Goal: Information Seeking & Learning: Learn about a topic

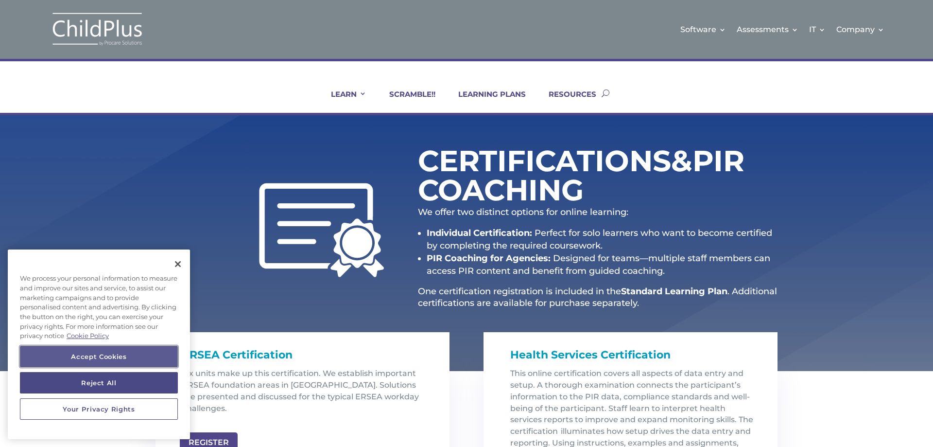
click at [125, 350] on button "Accept Cookies" at bounding box center [99, 356] width 158 height 21
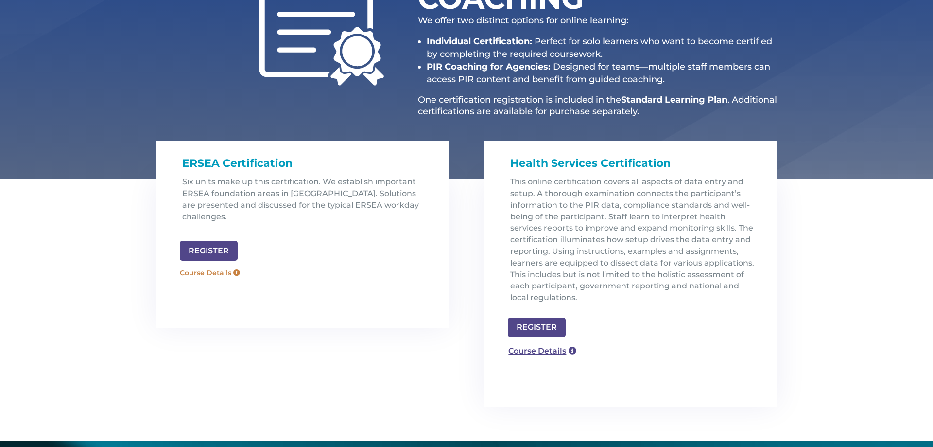
scroll to position [194, 0]
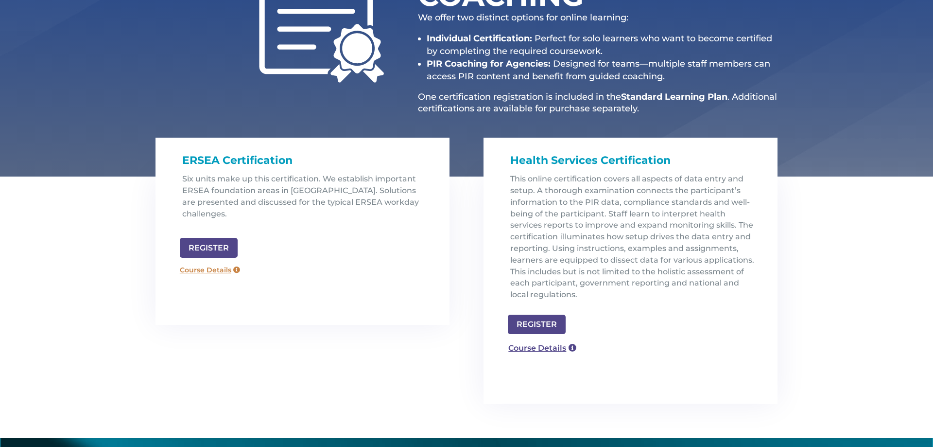
click at [211, 263] on link "Course Details" at bounding box center [210, 270] width 70 height 16
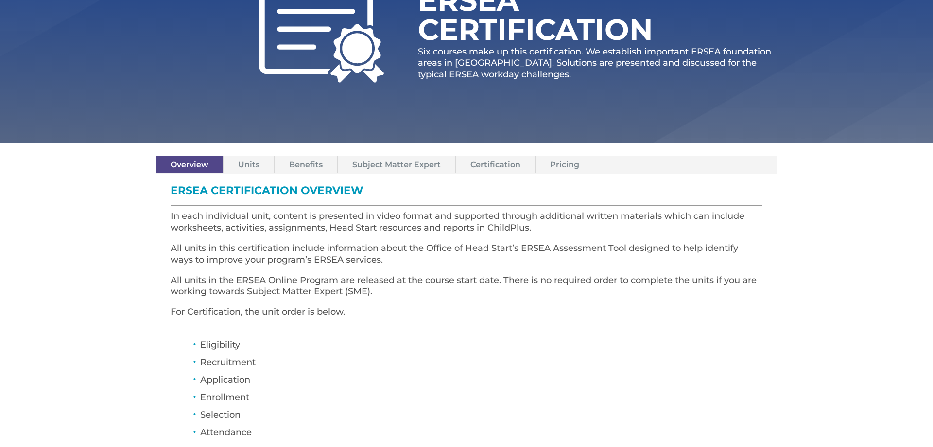
scroll to position [156, 0]
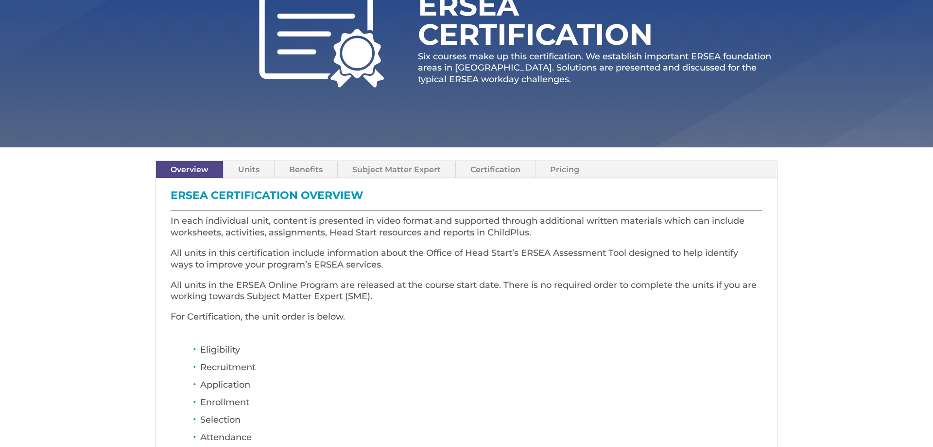
click at [240, 167] on link "Units" at bounding box center [249, 169] width 51 height 17
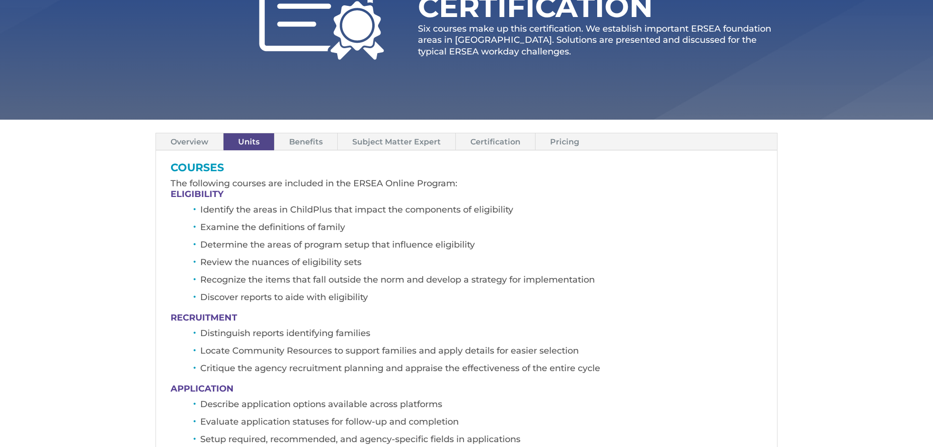
scroll to position [181, 0]
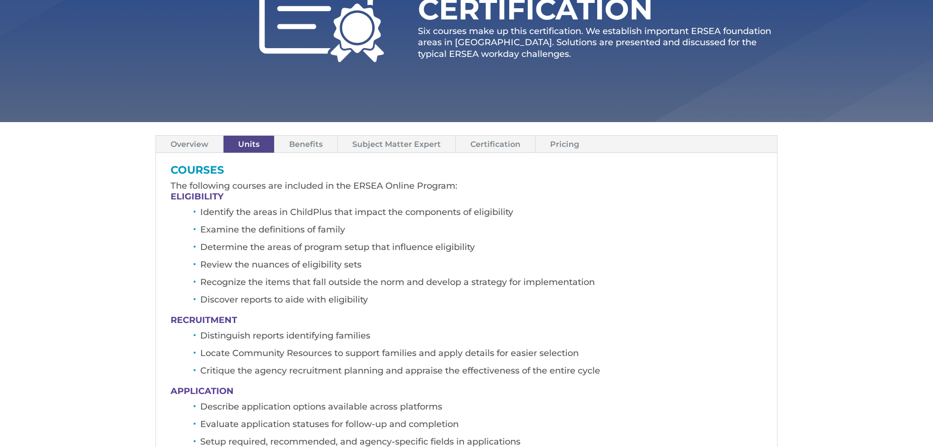
click at [317, 142] on link "Benefits" at bounding box center [306, 144] width 63 height 17
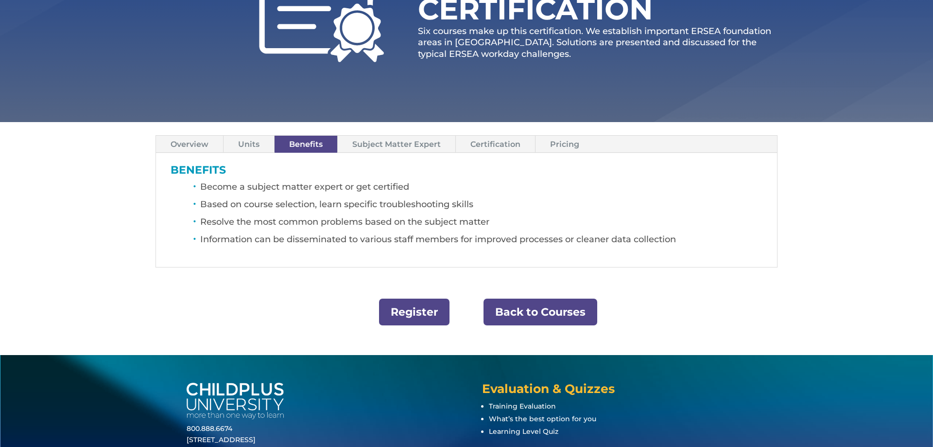
click at [399, 139] on link "Subject Matter Expert" at bounding box center [397, 144] width 118 height 17
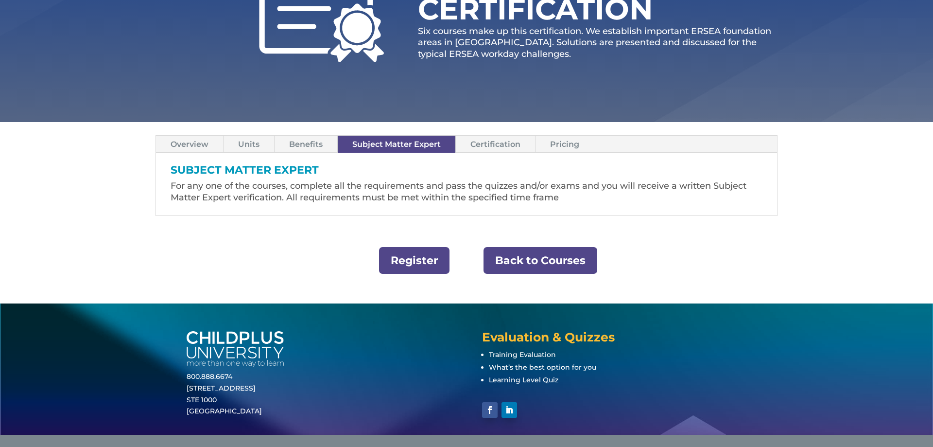
click at [503, 144] on link "Certification" at bounding box center [495, 144] width 79 height 17
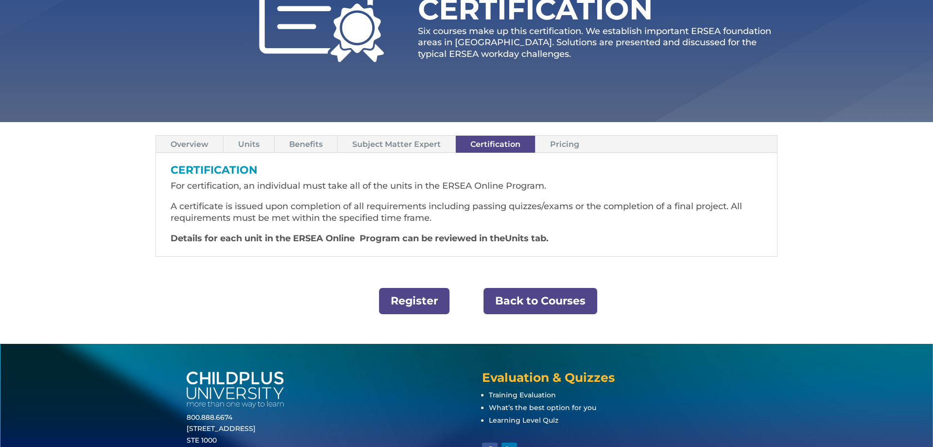
click at [555, 142] on link "Pricing" at bounding box center [565, 144] width 58 height 17
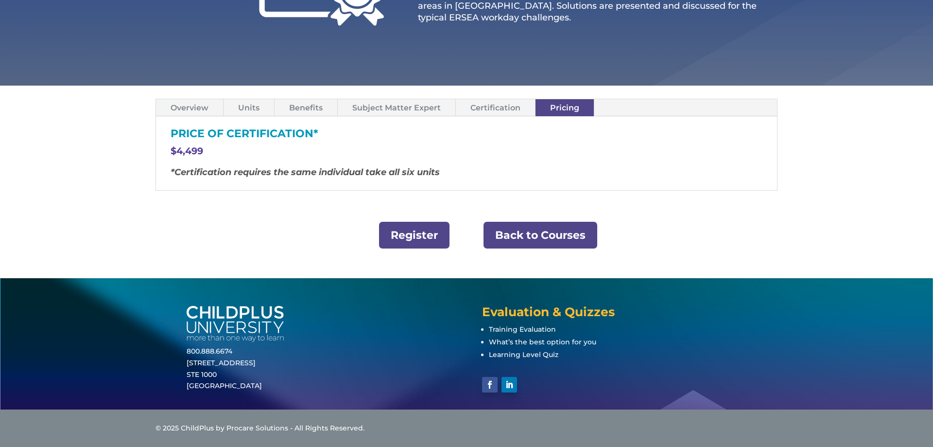
scroll to position [0, 0]
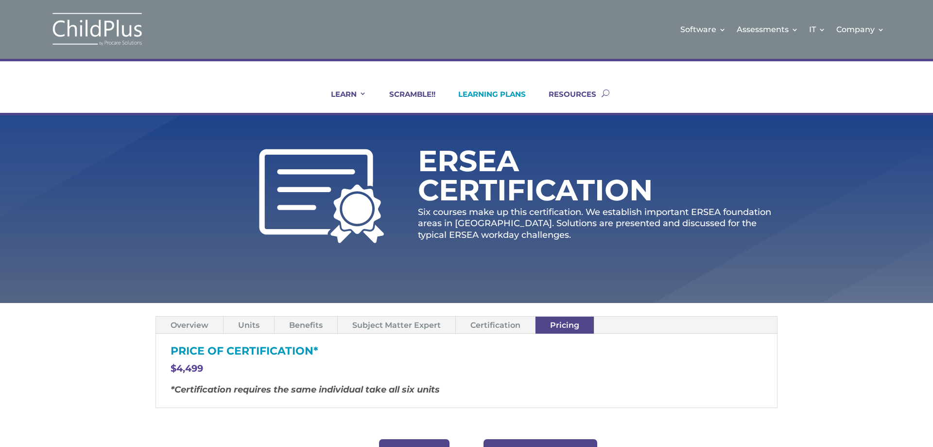
click at [484, 90] on link "LEARNING PLANS" at bounding box center [486, 100] width 80 height 23
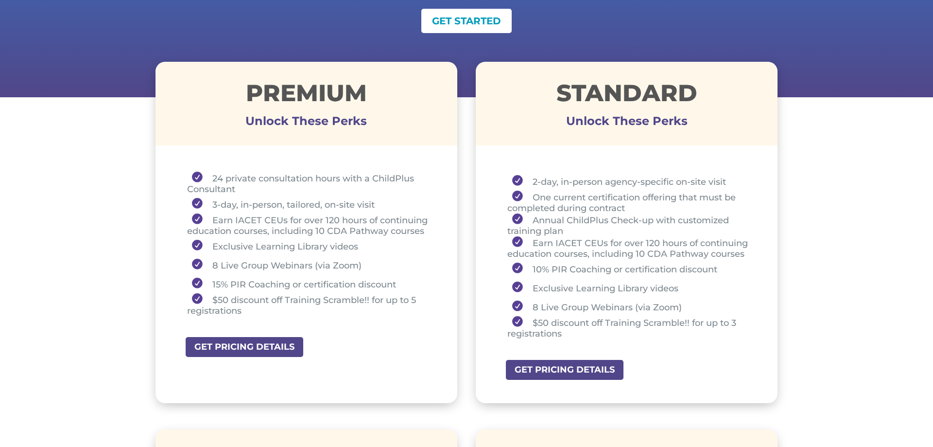
scroll to position [309, 0]
